Goal: Task Accomplishment & Management: Manage account settings

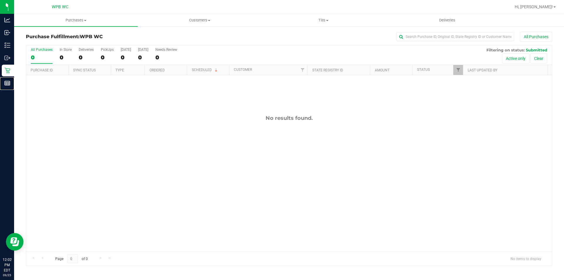
click at [0, 0] on p "Reports" at bounding box center [0, 0] width 0 height 0
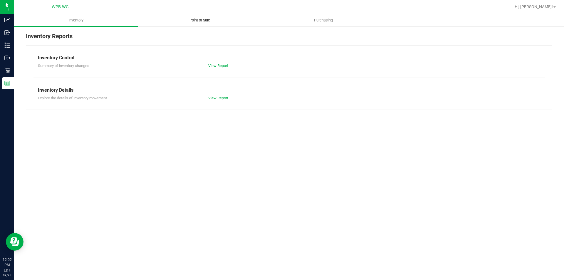
click at [199, 18] on span "Point of Sale" at bounding box center [200, 20] width 36 height 5
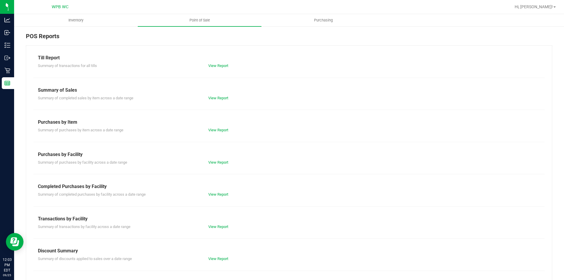
click at [219, 190] on div "Completed Purchases by Facility" at bounding box center [289, 186] width 503 height 7
click at [218, 194] on link "View Report" at bounding box center [218, 194] width 20 height 4
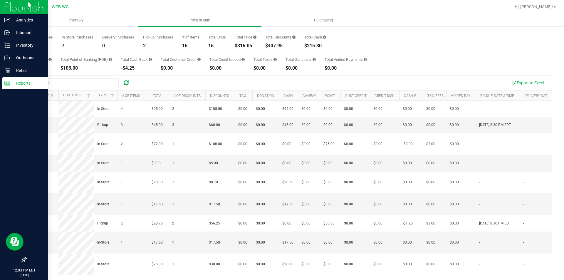
scroll to position [40, 0]
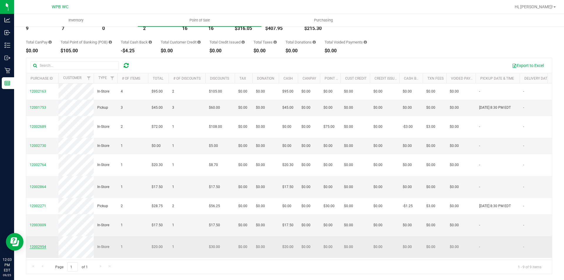
click at [32, 245] on span "12002954" at bounding box center [38, 247] width 16 height 4
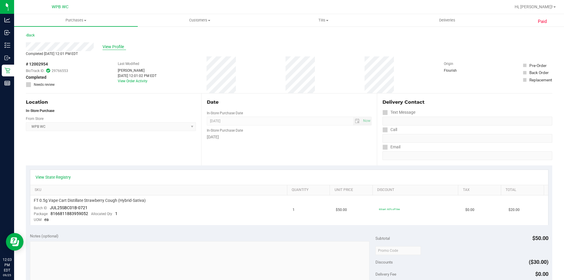
click at [105, 45] on span "View Profile" at bounding box center [115, 47] width 24 height 6
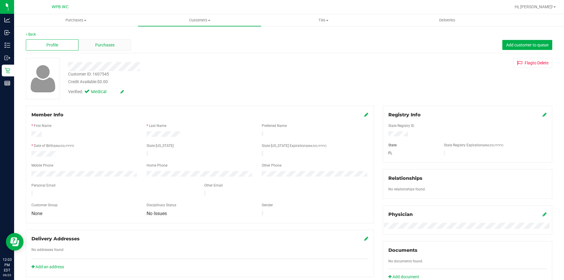
click at [112, 44] on span "Purchases" at bounding box center [104, 45] width 19 height 6
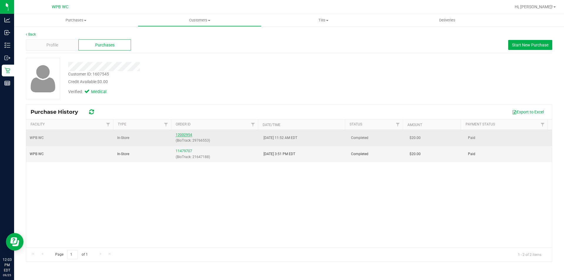
click at [176, 136] on link "12002954" at bounding box center [184, 135] width 16 height 4
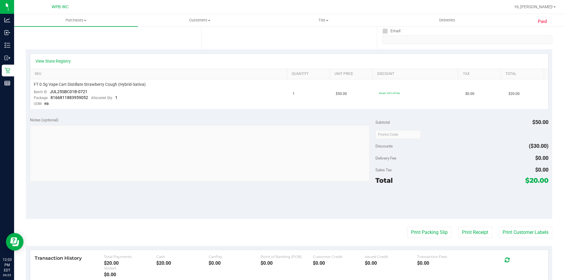
scroll to position [118, 0]
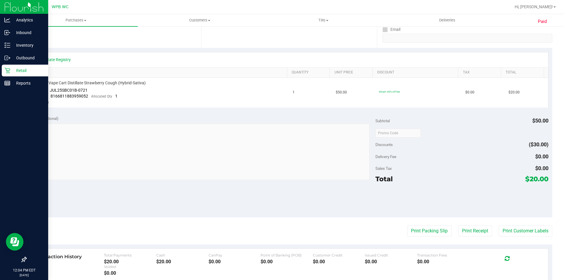
click at [11, 70] on p "Retail" at bounding box center [27, 70] width 35 height 7
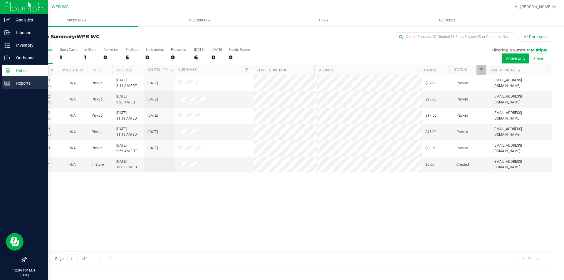
click at [5, 82] on icon at bounding box center [7, 83] width 6 height 6
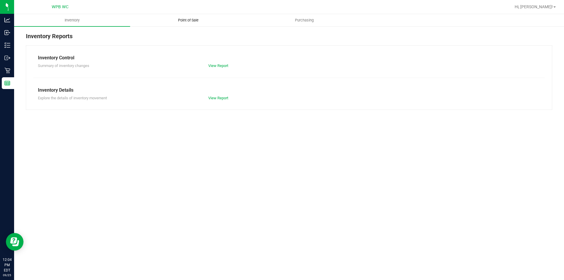
click at [176, 25] on uib-tab-heading "Point of Sale" at bounding box center [187, 20] width 115 height 12
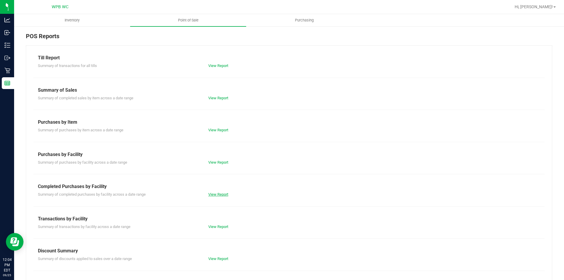
click at [217, 193] on link "View Report" at bounding box center [218, 194] width 20 height 4
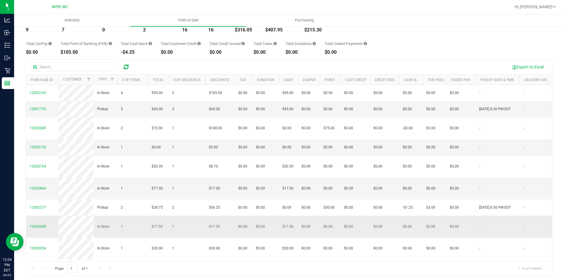
scroll to position [40, 0]
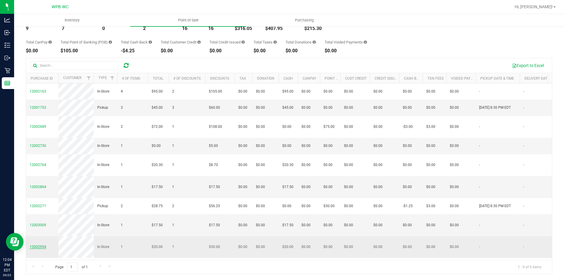
click at [39, 245] on span "12002954" at bounding box center [38, 247] width 16 height 4
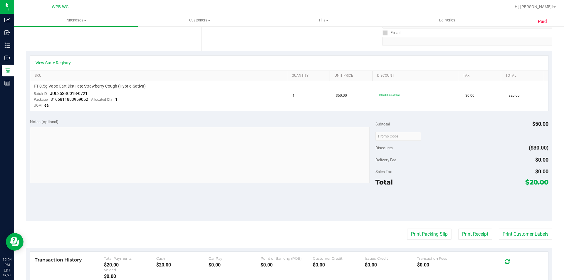
scroll to position [118, 0]
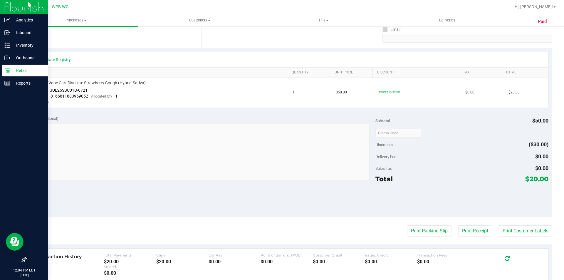
click at [12, 70] on p "Retail" at bounding box center [27, 70] width 35 height 7
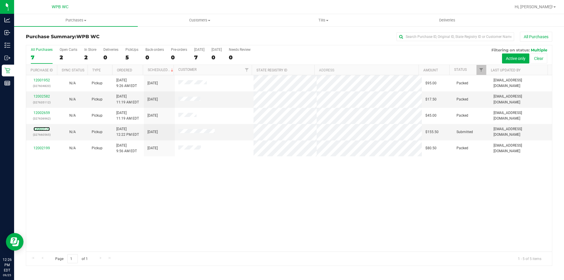
click at [45, 129] on link "12003170" at bounding box center [42, 129] width 16 height 4
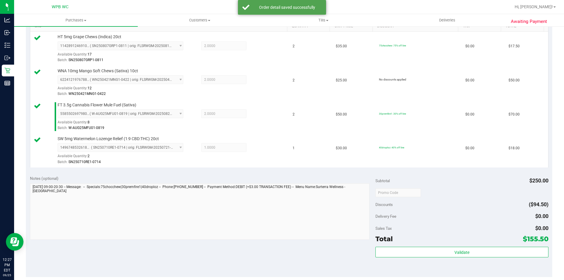
scroll to position [235, 0]
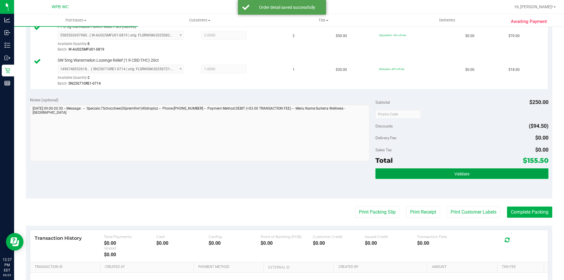
click at [476, 173] on button "Validate" at bounding box center [462, 173] width 173 height 11
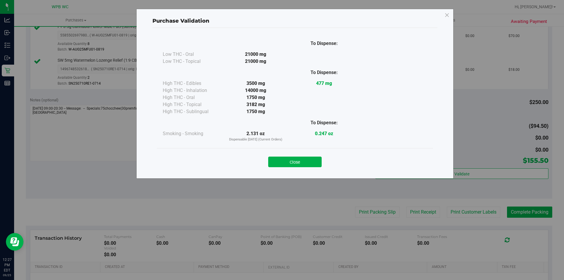
click at [295, 168] on div "Close" at bounding box center [295, 160] width 276 height 24
click at [291, 158] on button "Close" at bounding box center [294, 162] width 53 height 11
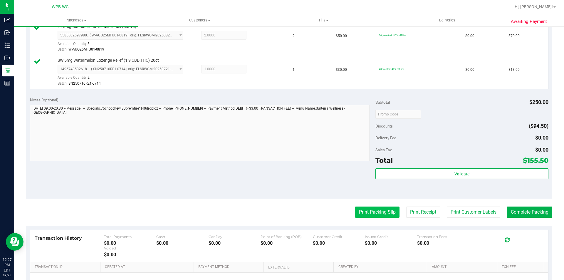
click at [361, 211] on button "Print Packing Slip" at bounding box center [377, 212] width 44 height 11
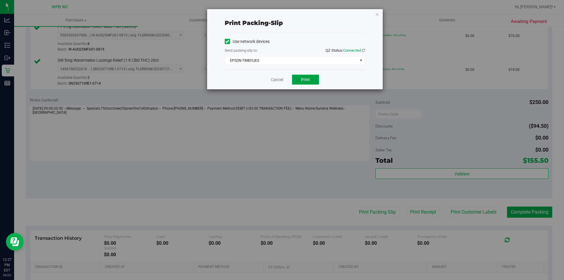
click at [309, 79] on span "Print" at bounding box center [305, 79] width 9 height 5
click at [378, 14] on icon "button" at bounding box center [377, 14] width 4 height 7
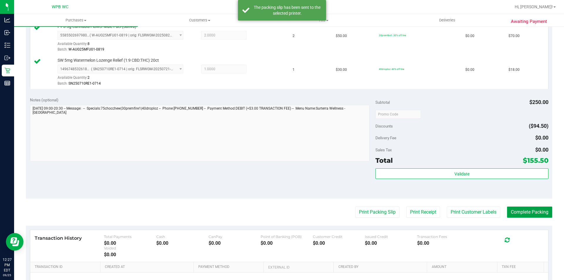
click at [529, 209] on button "Complete Packing" at bounding box center [529, 212] width 45 height 11
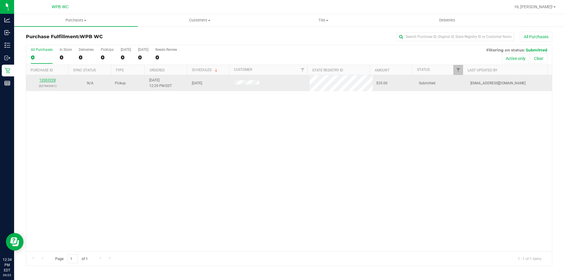
click at [50, 80] on link "12003228" at bounding box center [47, 80] width 16 height 4
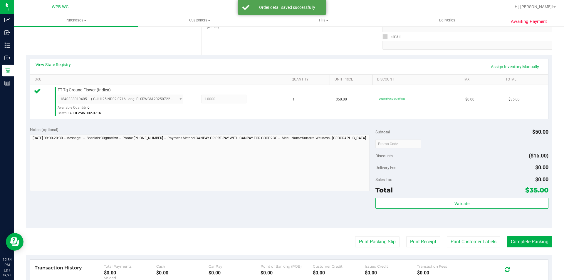
scroll to position [147, 0]
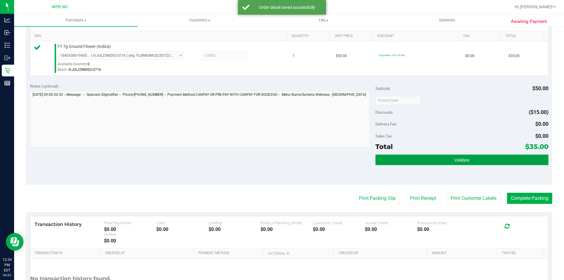
click at [398, 163] on button "Validate" at bounding box center [462, 160] width 173 height 11
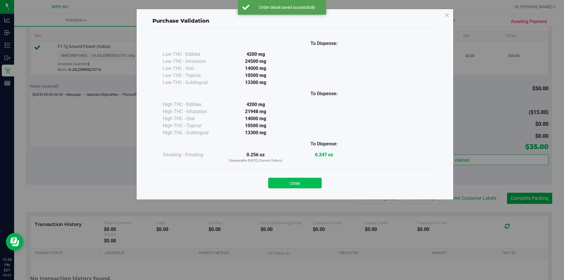
click at [309, 180] on button "Close" at bounding box center [294, 183] width 53 height 11
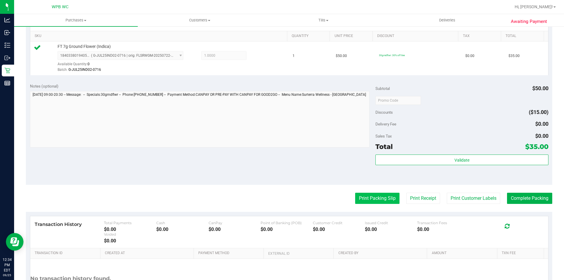
click at [368, 197] on button "Print Packing Slip" at bounding box center [377, 198] width 44 height 11
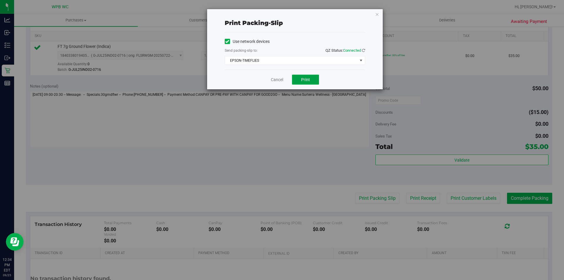
click at [313, 81] on button "Print" at bounding box center [305, 80] width 27 height 10
click at [378, 14] on icon "button" at bounding box center [377, 14] width 4 height 7
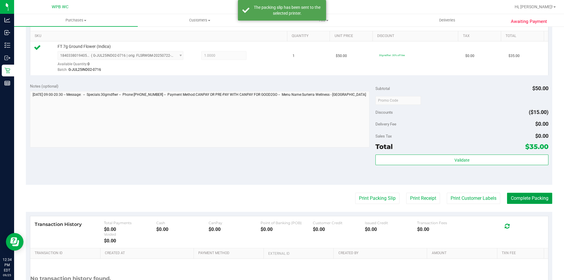
click at [517, 201] on button "Complete Packing" at bounding box center [529, 198] width 45 height 11
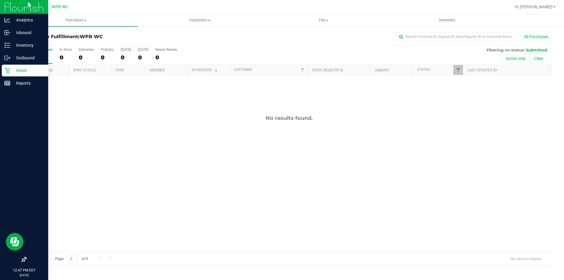
click at [11, 67] on p "Retail" at bounding box center [27, 70] width 35 height 7
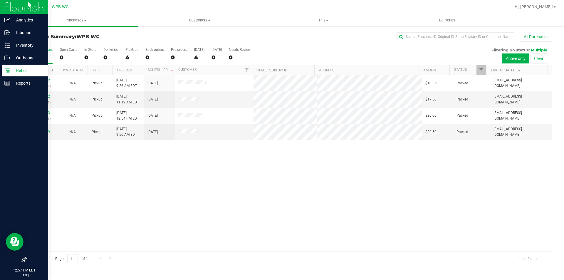
click at [10, 70] on p "Retail" at bounding box center [27, 70] width 35 height 7
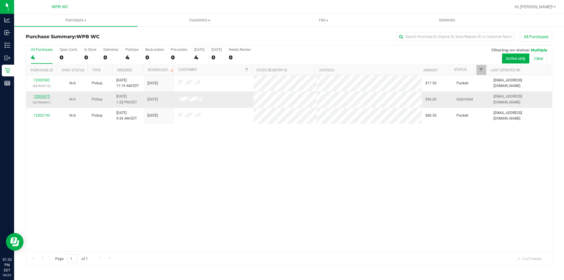
click at [46, 96] on link "12003675" at bounding box center [42, 96] width 16 height 4
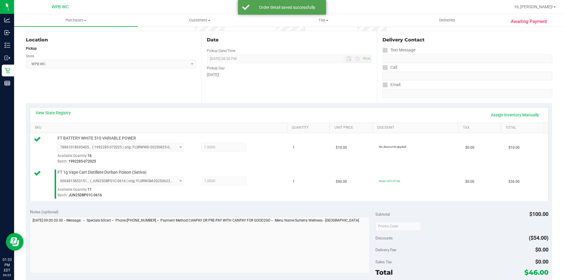
scroll to position [147, 0]
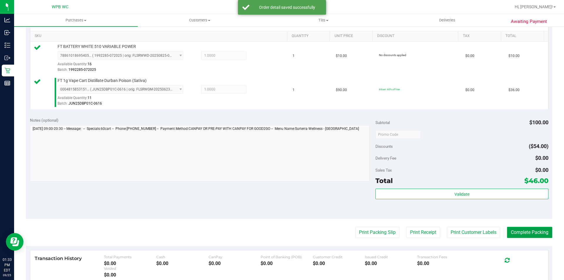
click at [516, 232] on button "Complete Packing" at bounding box center [529, 232] width 45 height 11
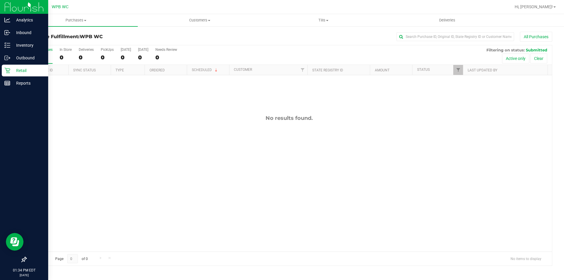
click at [16, 69] on p "Retail" at bounding box center [27, 70] width 35 height 7
